Goal: Transaction & Acquisition: Book appointment/travel/reservation

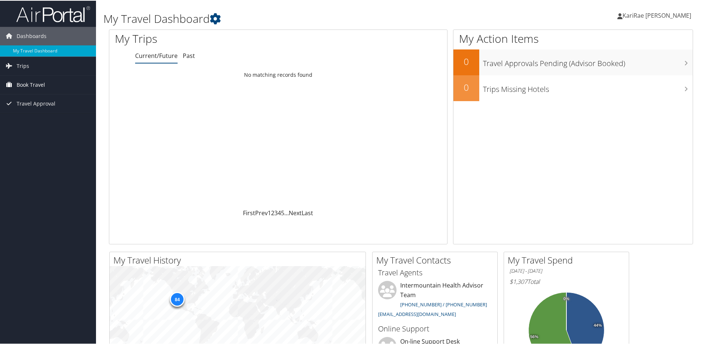
click at [31, 82] on span "Book Travel" at bounding box center [31, 84] width 28 height 18
click at [33, 121] on link "Book/Manage Online Trips" at bounding box center [48, 121] width 96 height 11
click at [33, 81] on span "Book Travel" at bounding box center [31, 84] width 28 height 18
click at [30, 122] on link "Book/Manage Online Trips" at bounding box center [48, 121] width 96 height 11
